Goal: Transaction & Acquisition: Purchase product/service

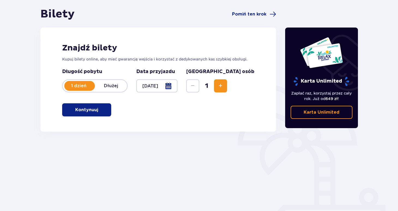
scroll to position [50, 0]
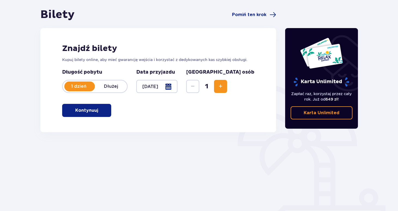
click at [92, 115] on button "Kontynuuj" at bounding box center [86, 110] width 49 height 13
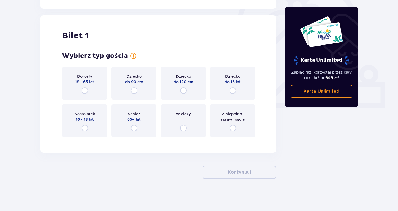
scroll to position [174, 0]
click at [232, 89] on input "radio" at bounding box center [232, 90] width 7 height 7
radio input "true"
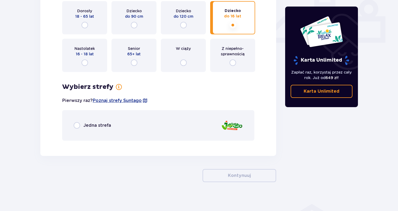
scroll to position [237, 0]
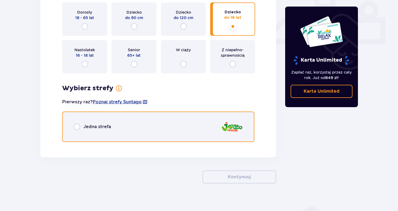
click at [77, 126] on input "radio" at bounding box center [77, 126] width 7 height 7
radio input "true"
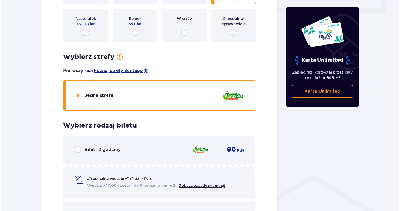
scroll to position [276, 0]
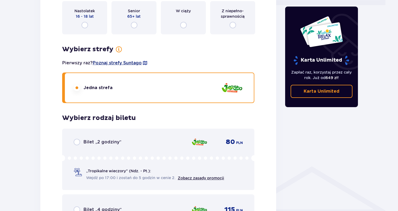
click at [129, 63] on span "Poznaj strefy Suntago" at bounding box center [117, 63] width 49 height 6
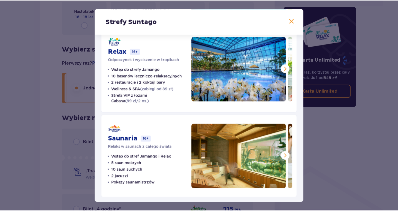
scroll to position [102, 0]
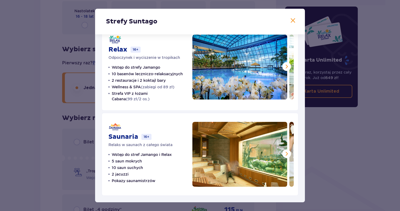
click at [290, 20] on span at bounding box center [293, 20] width 7 height 7
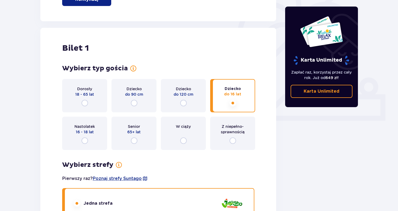
scroll to position [163, 0]
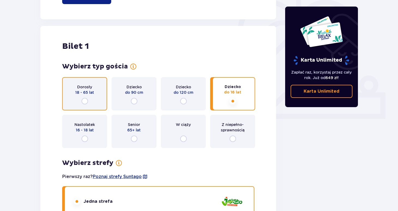
click at [83, 98] on input "radio" at bounding box center [84, 101] width 7 height 7
radio input "true"
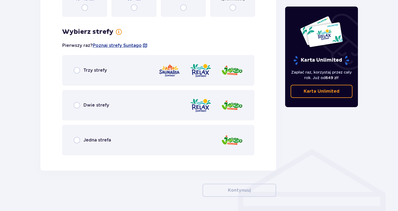
scroll to position [312, 0]
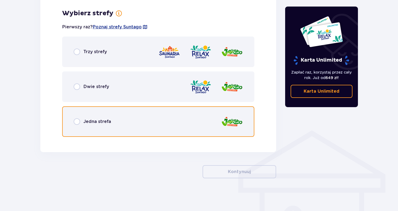
click at [77, 121] on input "radio" at bounding box center [77, 121] width 7 height 7
radio input "true"
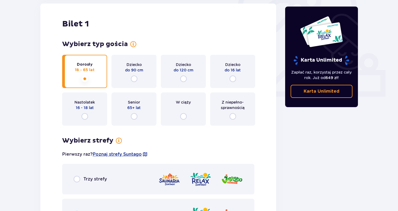
scroll to position [186, 0]
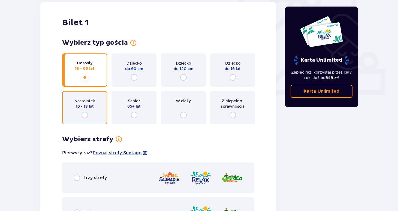
click at [85, 116] on input "radio" at bounding box center [84, 115] width 7 height 7
radio input "true"
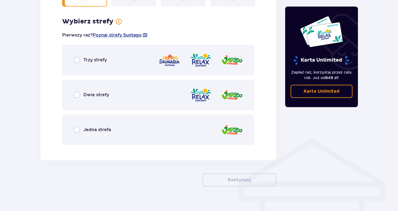
scroll to position [312, 0]
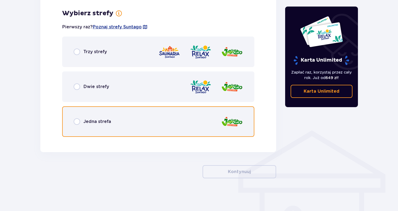
click at [78, 121] on input "radio" at bounding box center [77, 121] width 7 height 7
radio input "true"
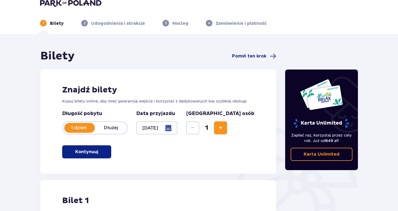
scroll to position [0, 0]
